Goal: Check status: Check status

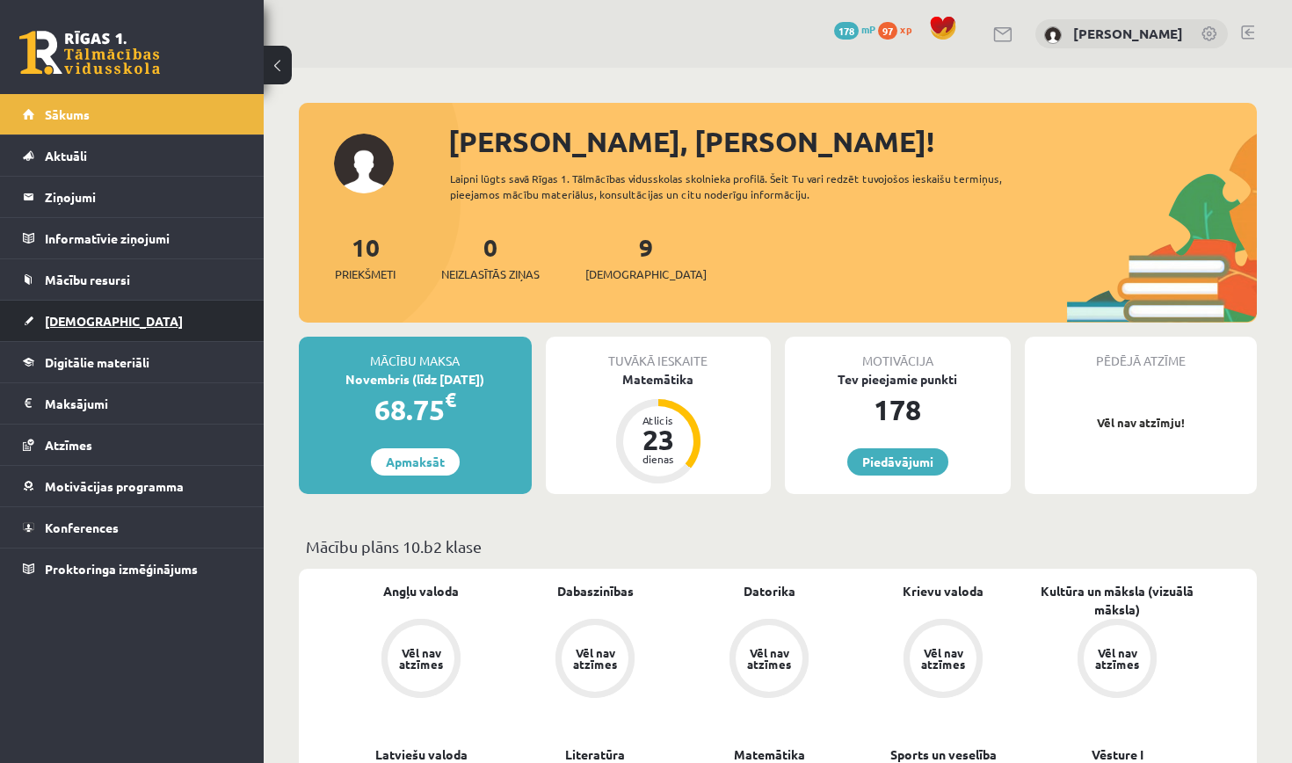
click at [153, 329] on link "[DEMOGRAPHIC_DATA]" at bounding box center [132, 321] width 219 height 40
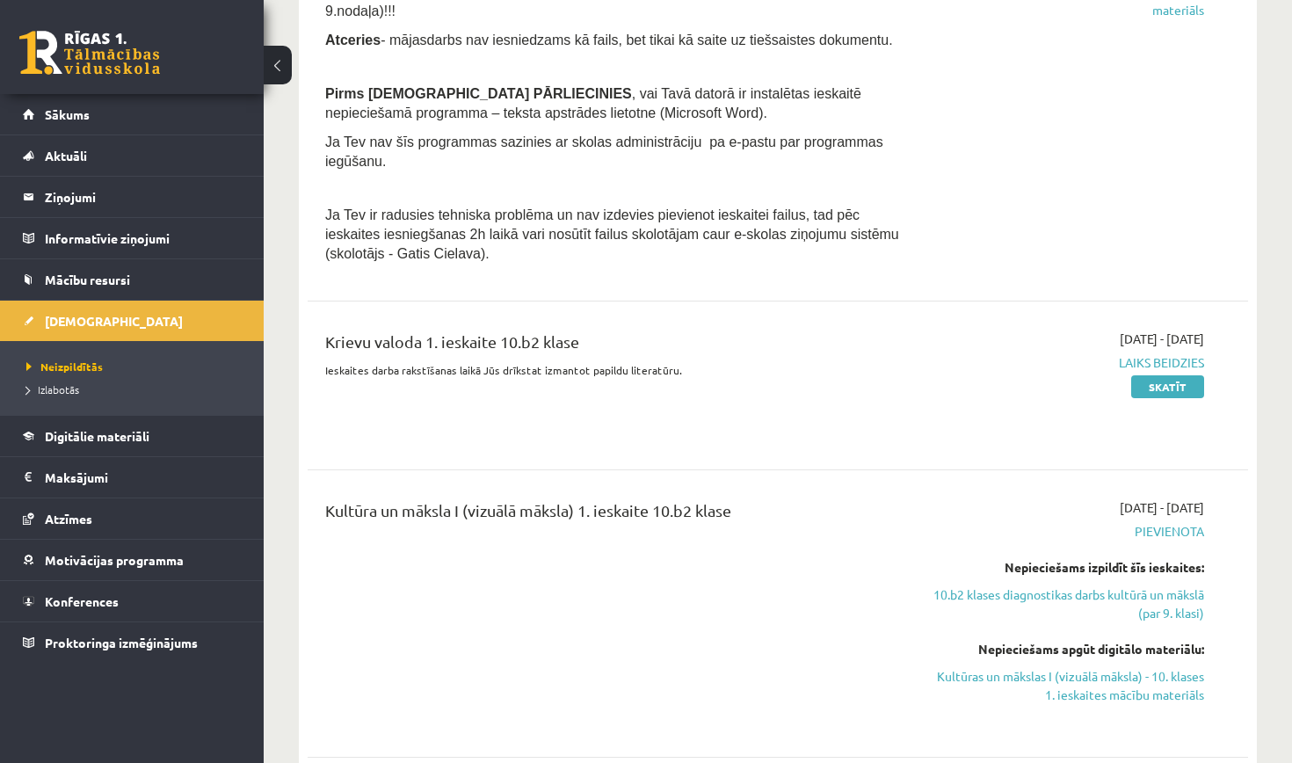
scroll to position [1401, 0]
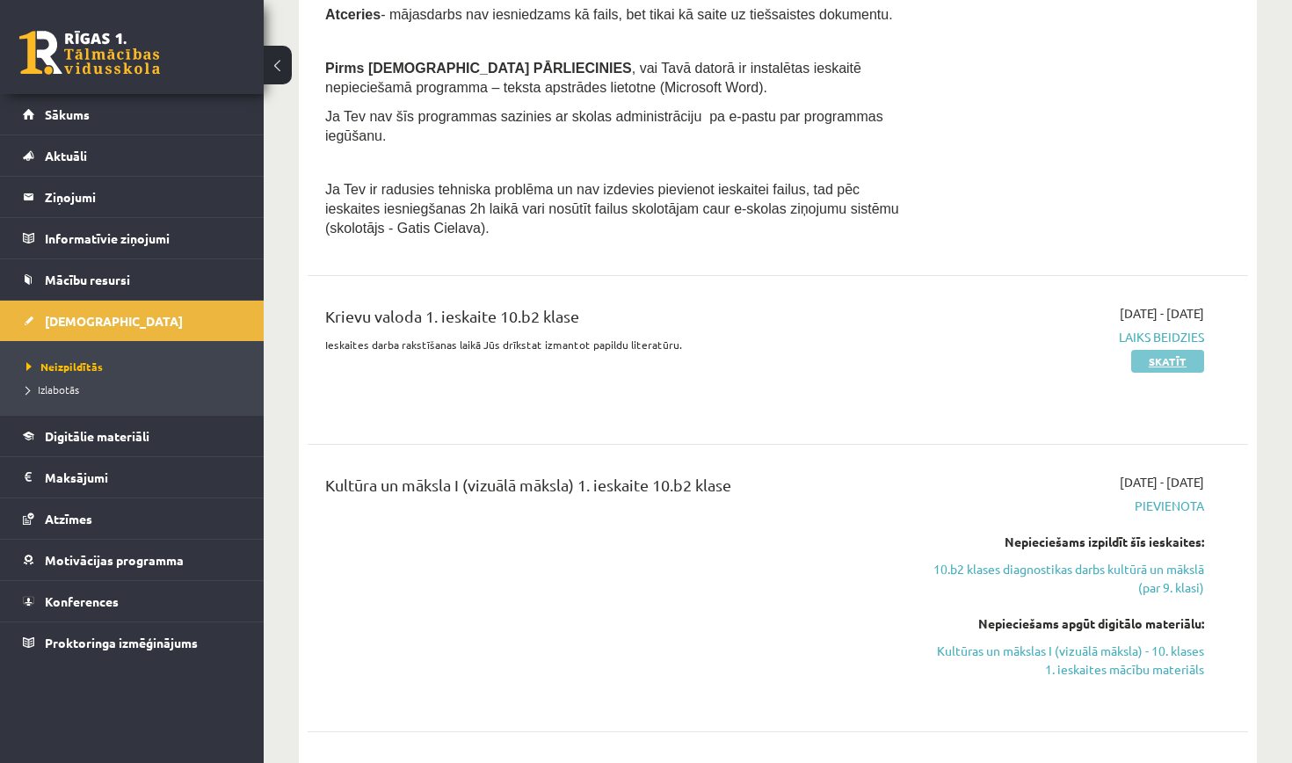
click at [1163, 354] on link "Skatīt" at bounding box center [1167, 361] width 73 height 23
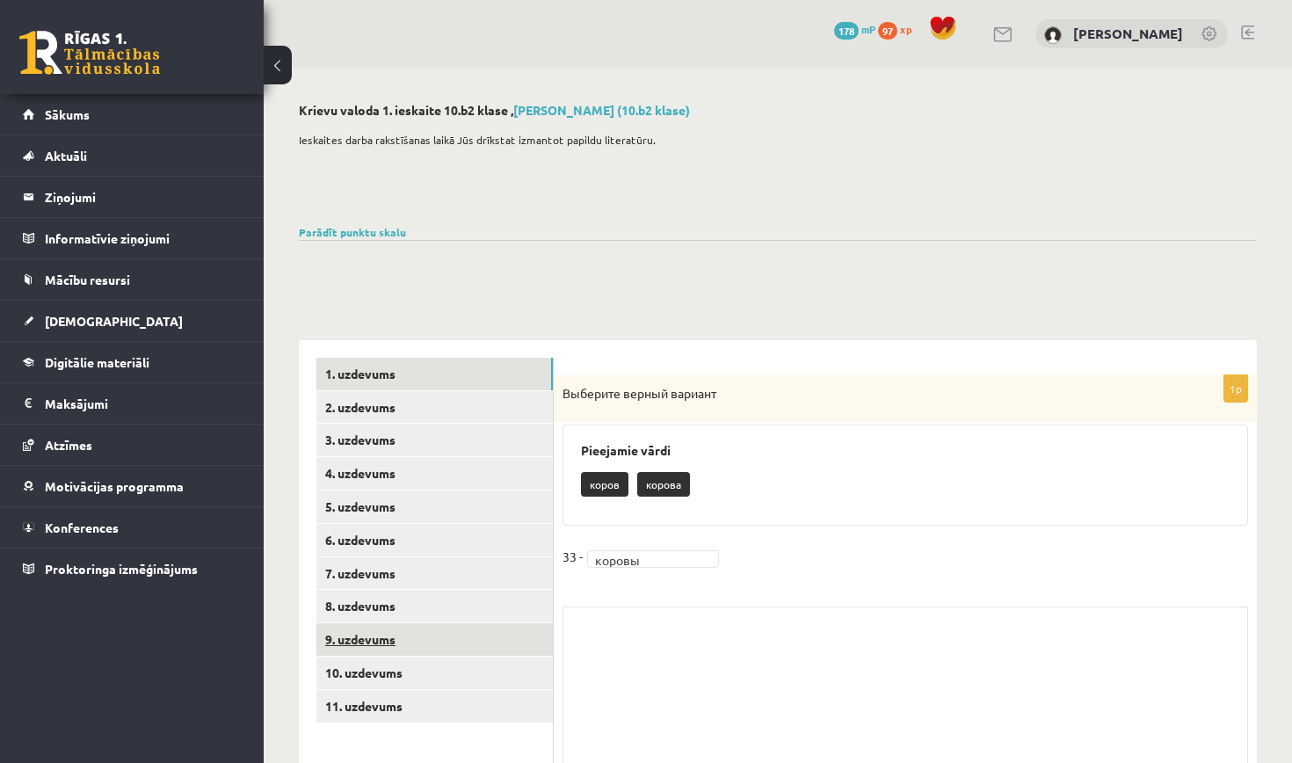
click at [395, 635] on link "9. uzdevums" at bounding box center [434, 639] width 236 height 33
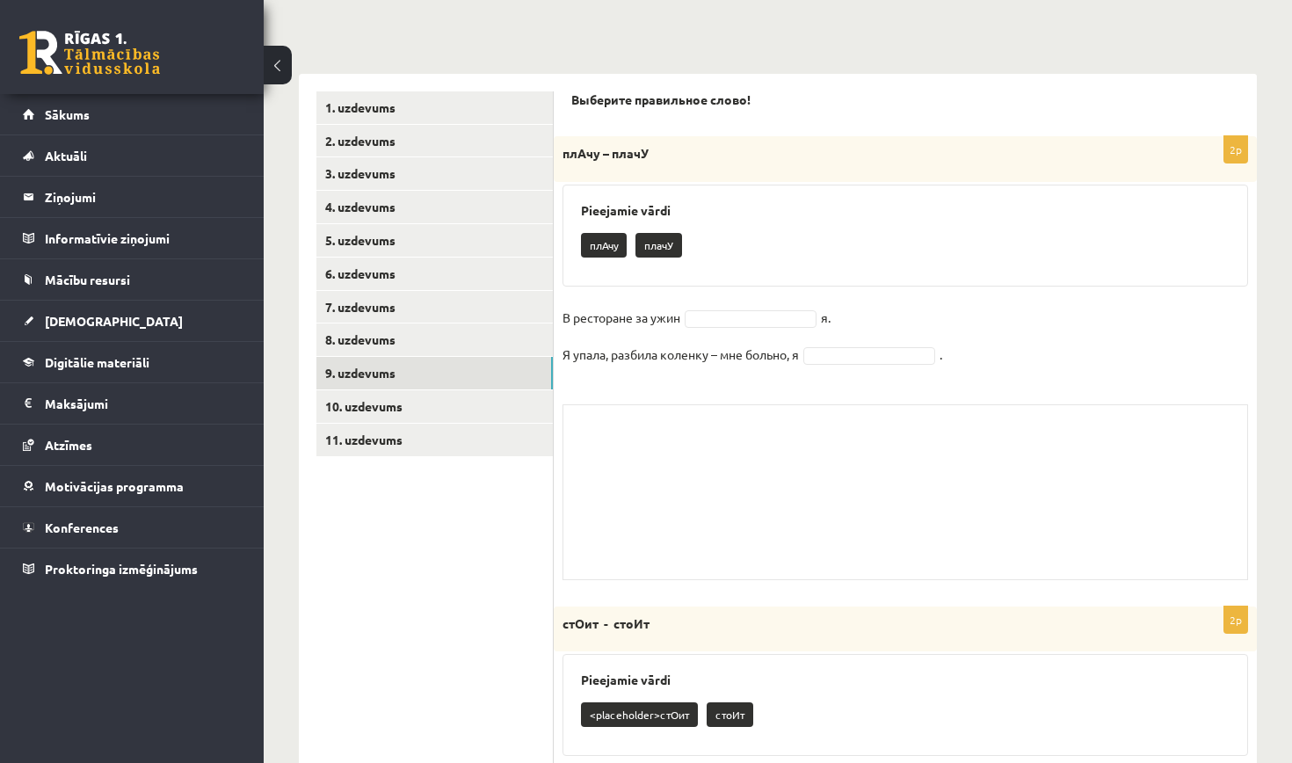
scroll to position [266, 0]
click at [415, 396] on link "10. uzdevums" at bounding box center [434, 406] width 236 height 33
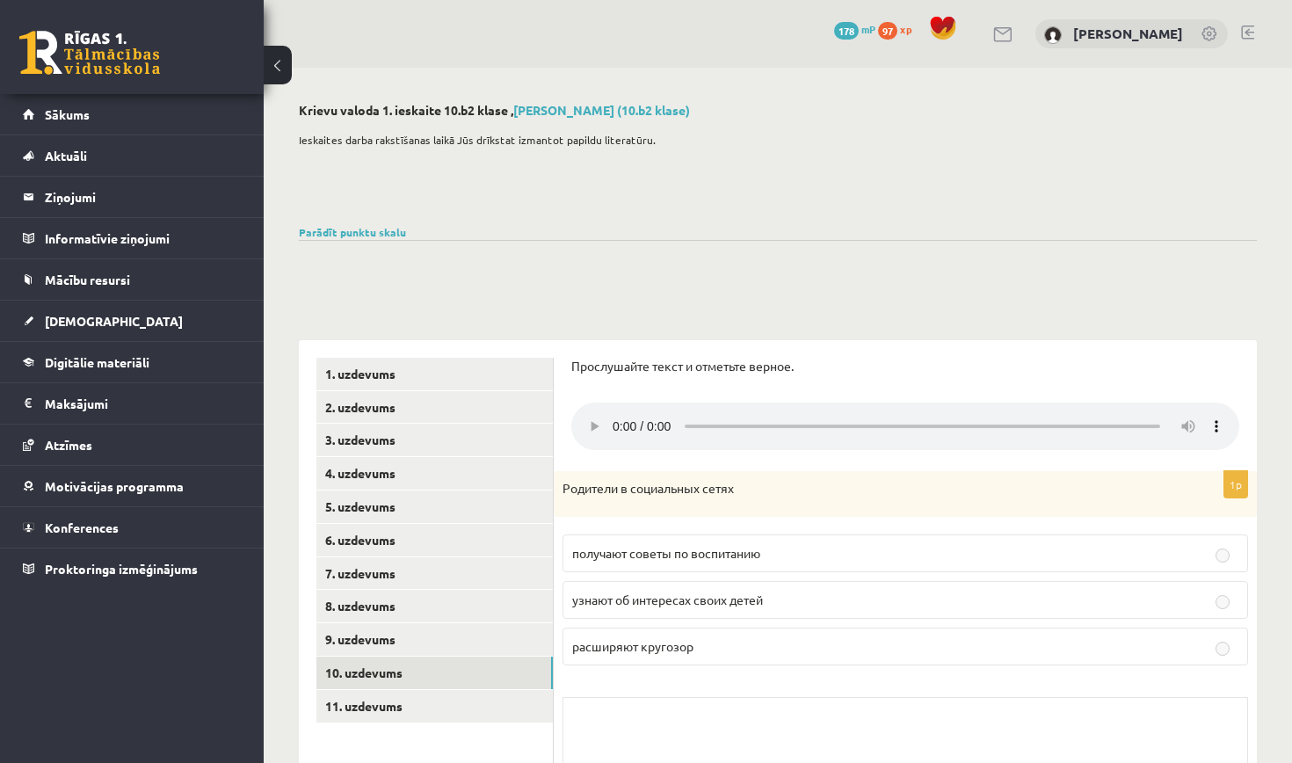
scroll to position [0, 0]
click at [310, 231] on link "Parādīt punktu skalu" at bounding box center [352, 232] width 107 height 14
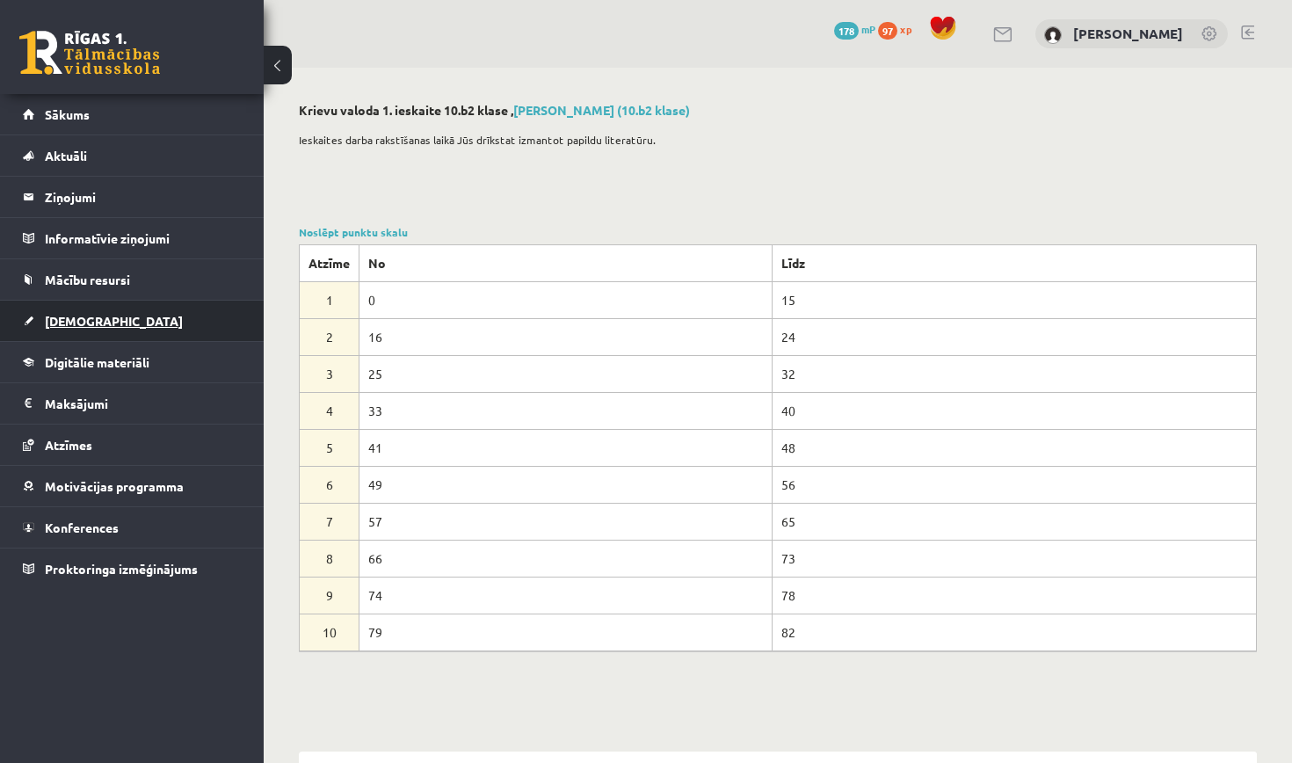
click at [127, 321] on link "[DEMOGRAPHIC_DATA]" at bounding box center [132, 321] width 219 height 40
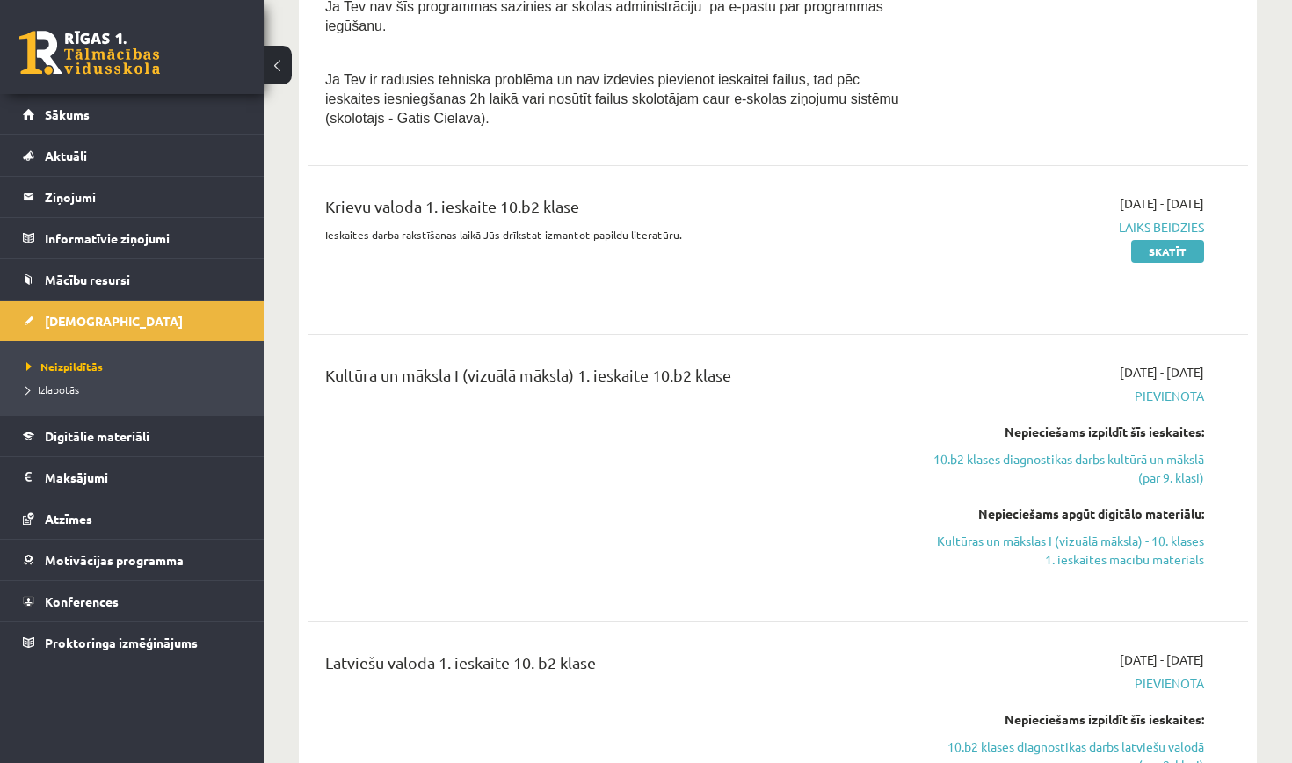
scroll to position [1521, 0]
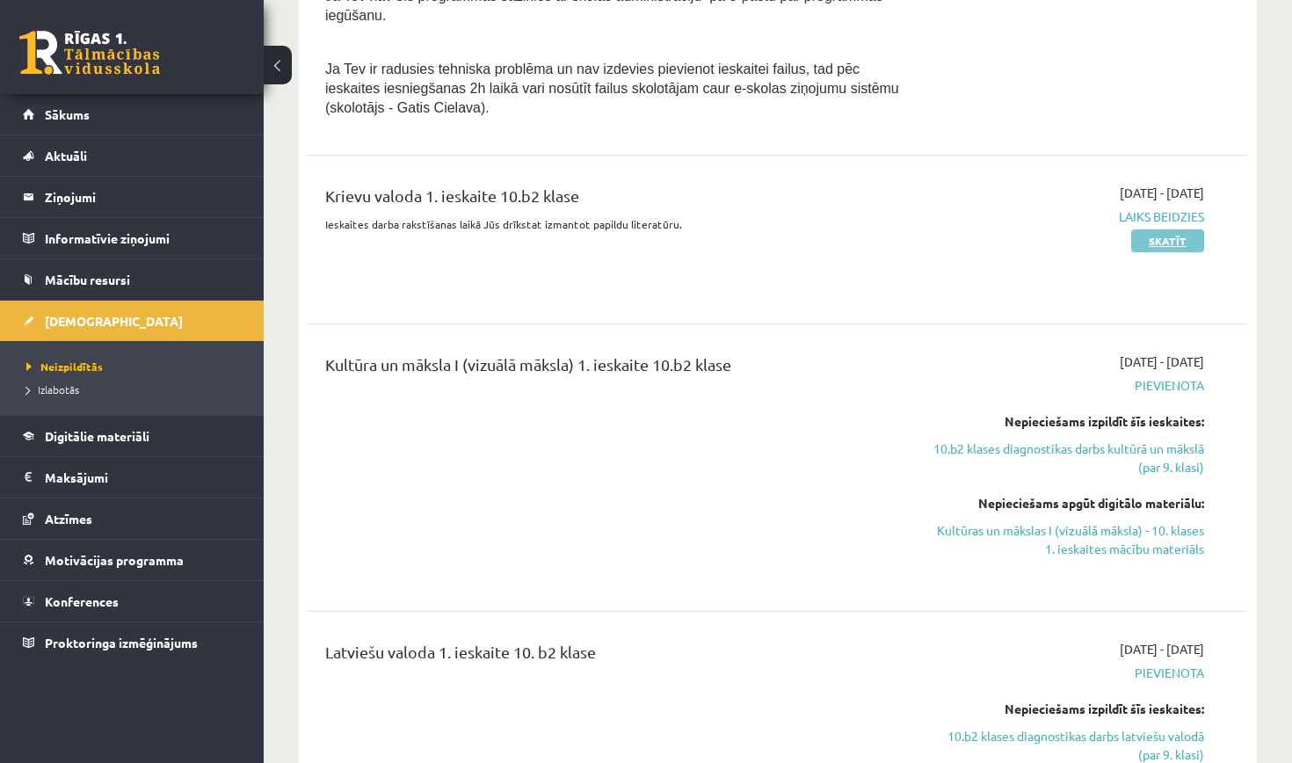
click at [1169, 229] on link "Skatīt" at bounding box center [1167, 240] width 73 height 23
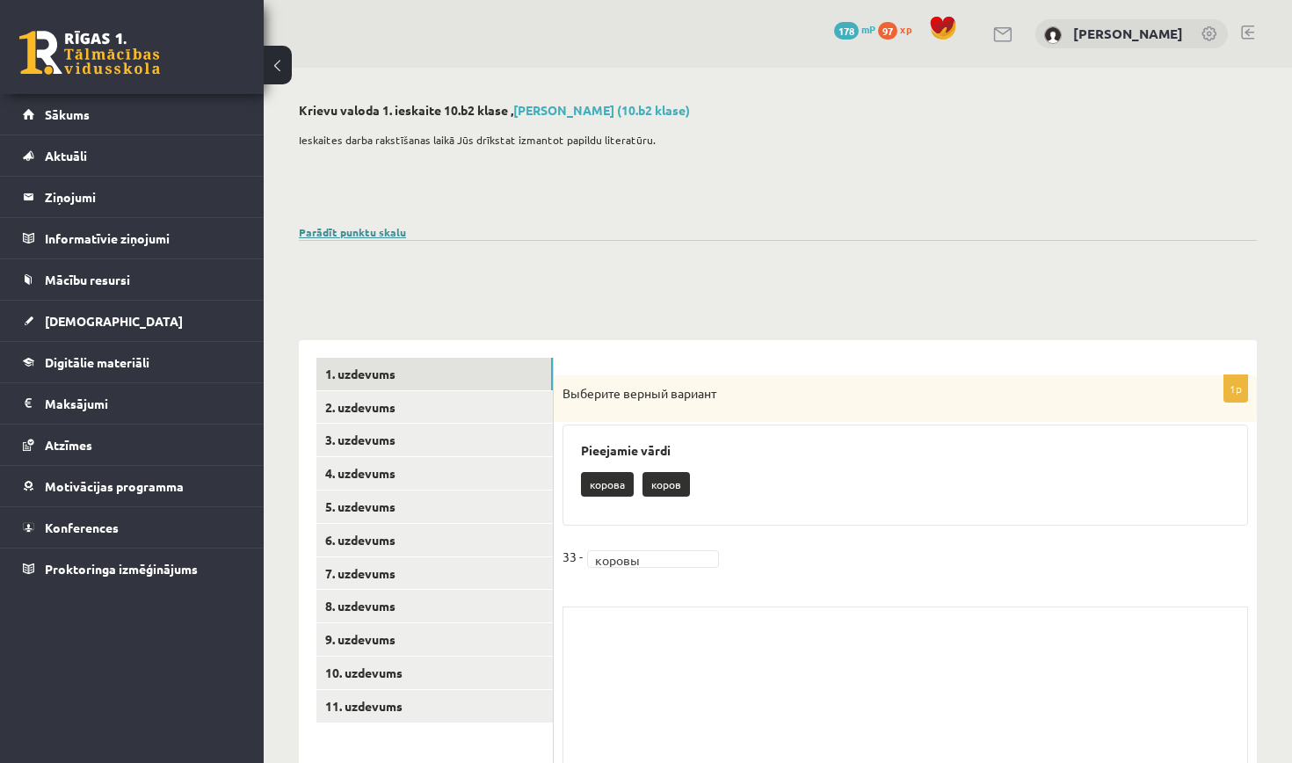
click at [360, 230] on link "Parādīt punktu skalu" at bounding box center [352, 232] width 107 height 14
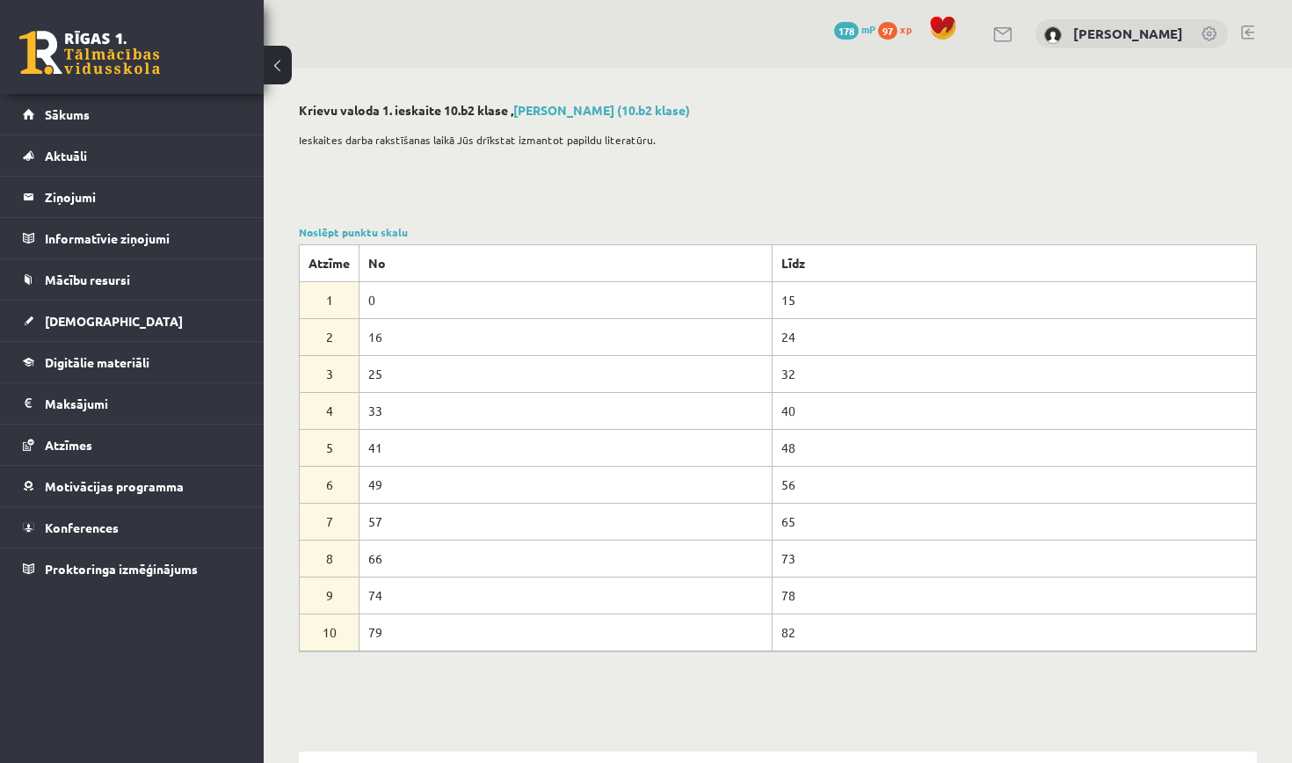
click at [309, 414] on td "4" at bounding box center [330, 410] width 60 height 37
click at [114, 327] on link "[DEMOGRAPHIC_DATA]" at bounding box center [132, 321] width 219 height 40
